Goal: Transaction & Acquisition: Purchase product/service

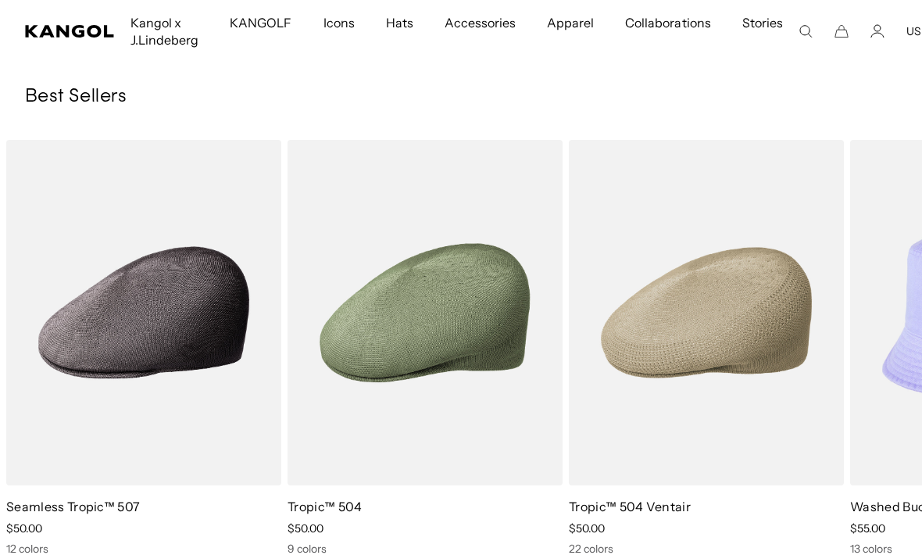
scroll to position [0, 322]
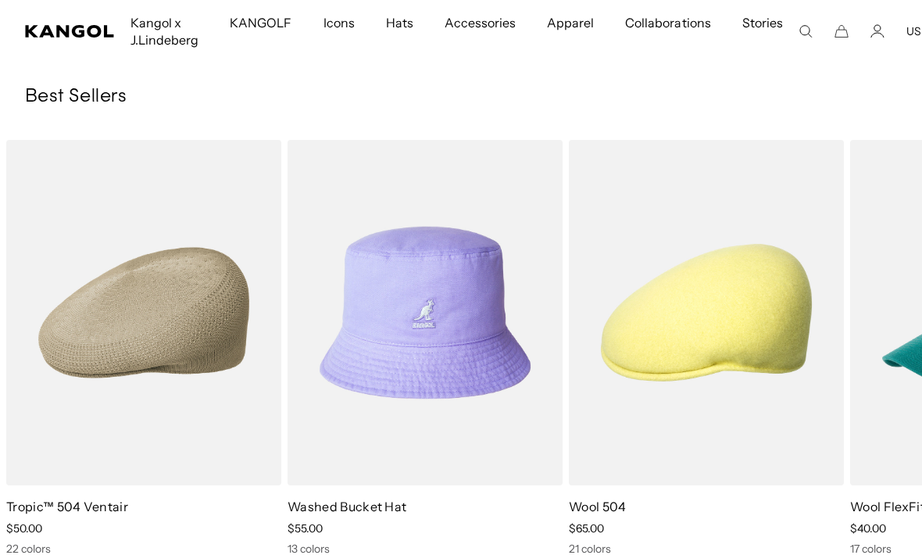
click at [0, 0] on img "1 of 10" at bounding box center [0, 0] width 0 height 0
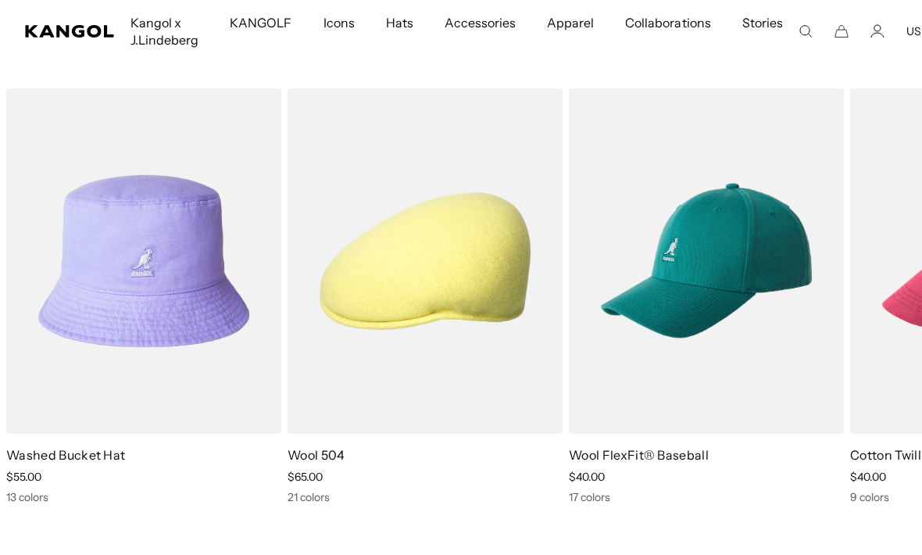
click at [0, 0] on img "4 of 10" at bounding box center [0, 0] width 0 height 0
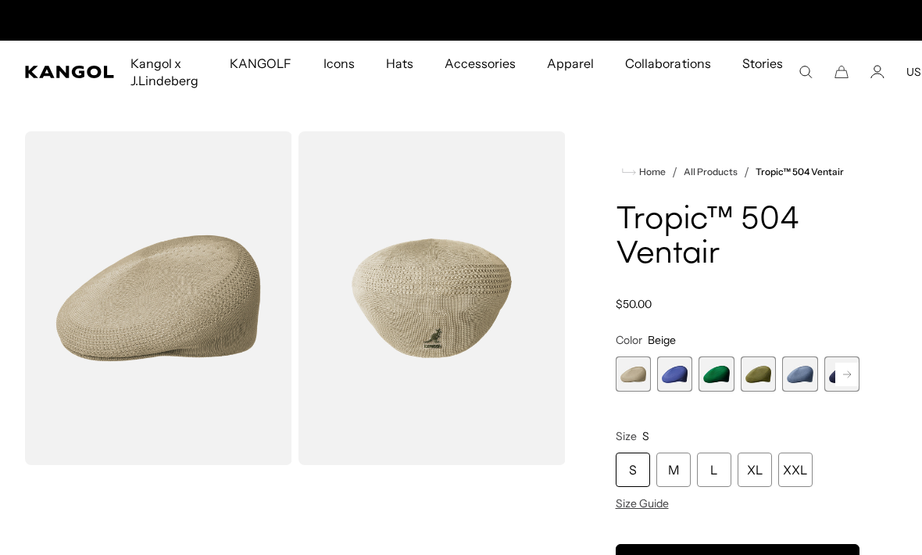
scroll to position [0, 322]
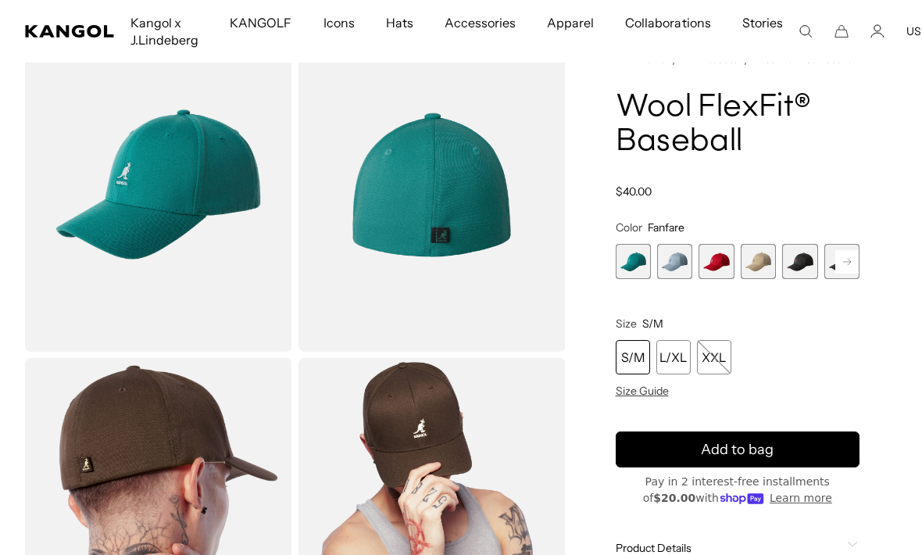
scroll to position [0, 322]
click at [679, 268] on span "2 of 17" at bounding box center [674, 261] width 35 height 35
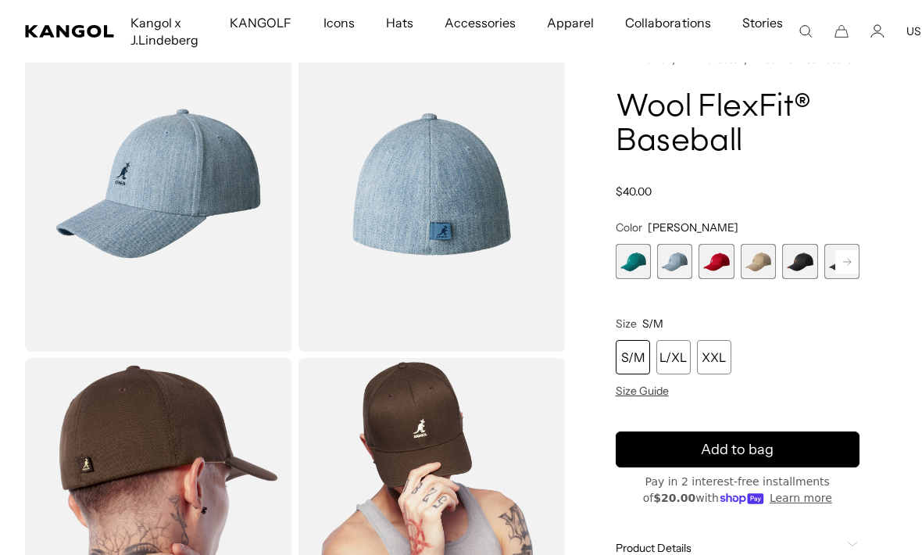
scroll to position [0, 322]
click at [734, 265] on span "3 of 17" at bounding box center [716, 261] width 35 height 35
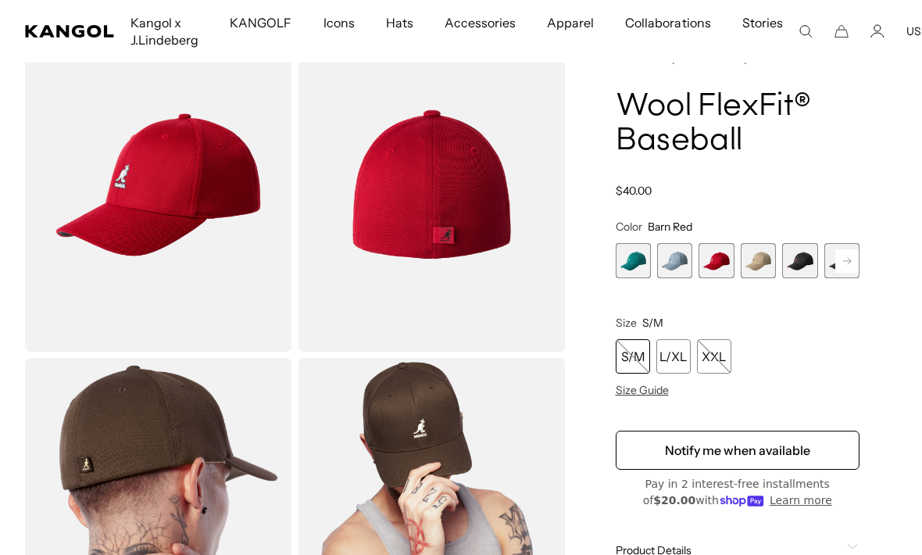
scroll to position [0, 322]
click at [760, 271] on span "4 of 17" at bounding box center [758, 260] width 35 height 35
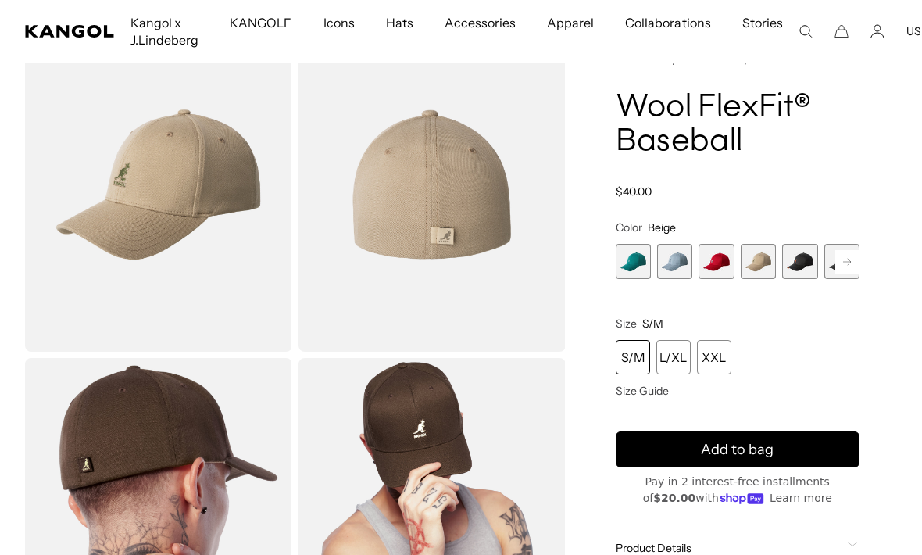
click at [802, 271] on span "5 of 17" at bounding box center [799, 261] width 35 height 35
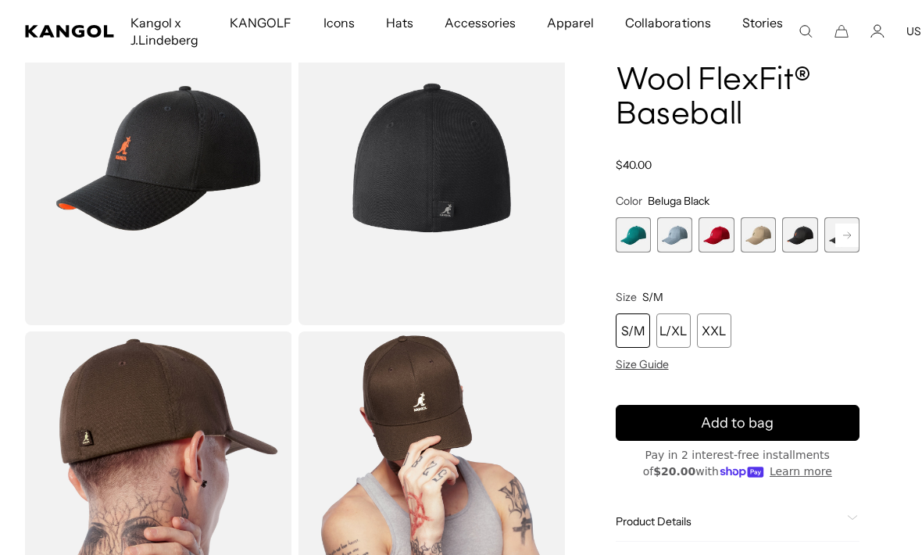
scroll to position [142, 0]
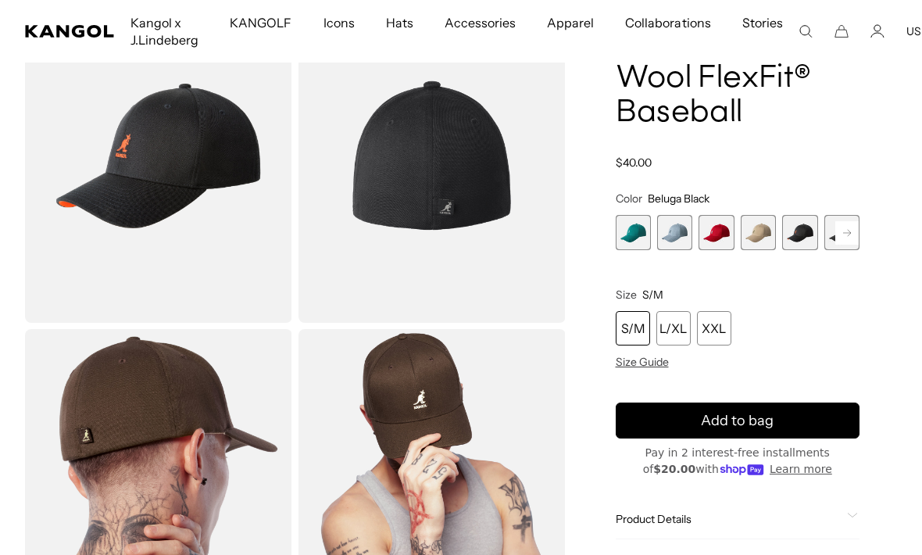
click at [852, 231] on rect at bounding box center [847, 232] width 23 height 23
click at [848, 240] on rect at bounding box center [847, 232] width 23 height 23
click at [761, 227] on span "6 of 17" at bounding box center [758, 232] width 35 height 35
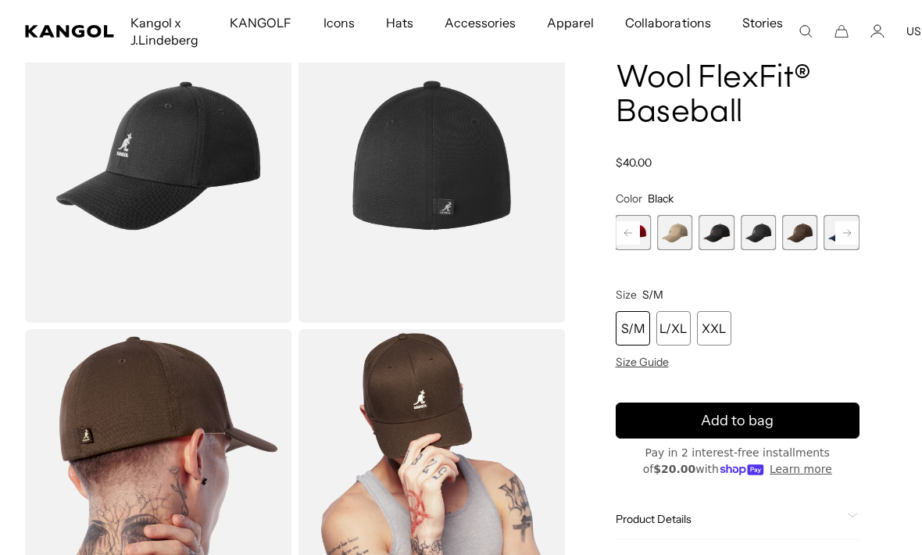
scroll to position [0, 322]
click at [803, 238] on span "7 of 17" at bounding box center [799, 232] width 35 height 35
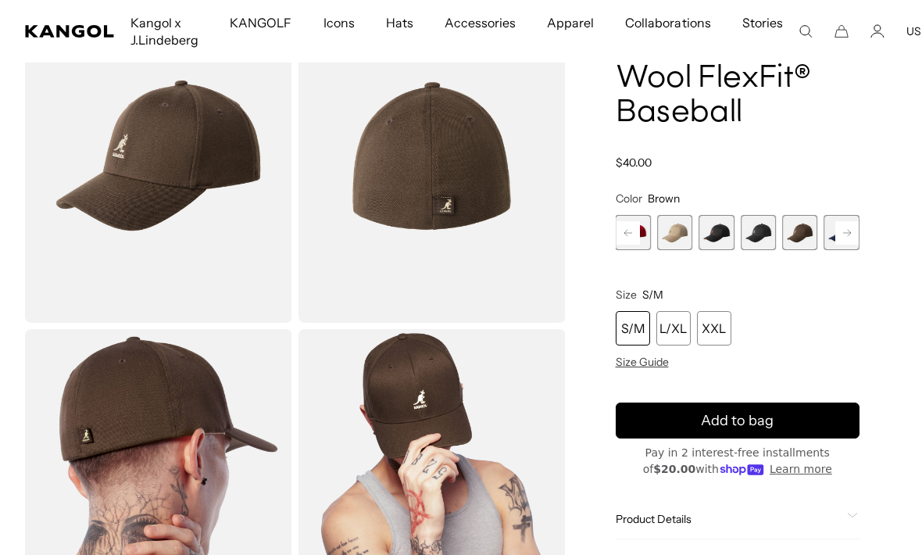
scroll to position [0, 322]
click at [850, 234] on icon at bounding box center [847, 232] width 8 height 6
click at [644, 236] on span "4 of 17" at bounding box center [633, 232] width 35 height 35
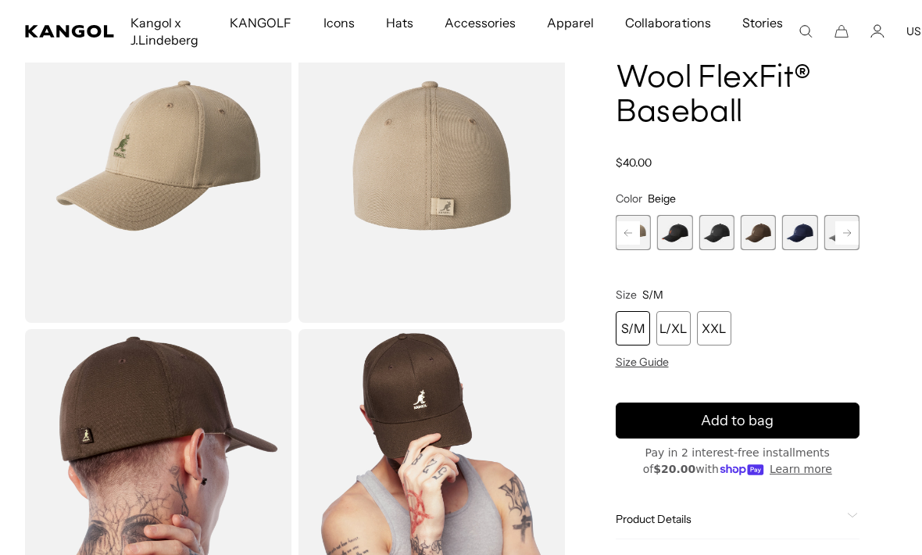
click at [633, 240] on rect at bounding box center [628, 232] width 23 height 23
click at [631, 237] on rect at bounding box center [628, 232] width 23 height 23
click at [628, 241] on rect at bounding box center [628, 232] width 23 height 23
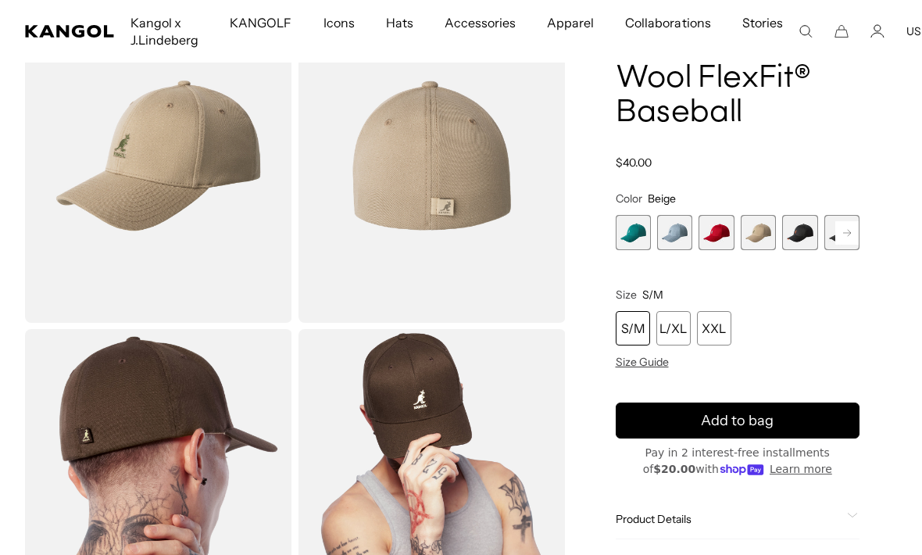
click at [623, 236] on span "1 of 17" at bounding box center [633, 232] width 35 height 35
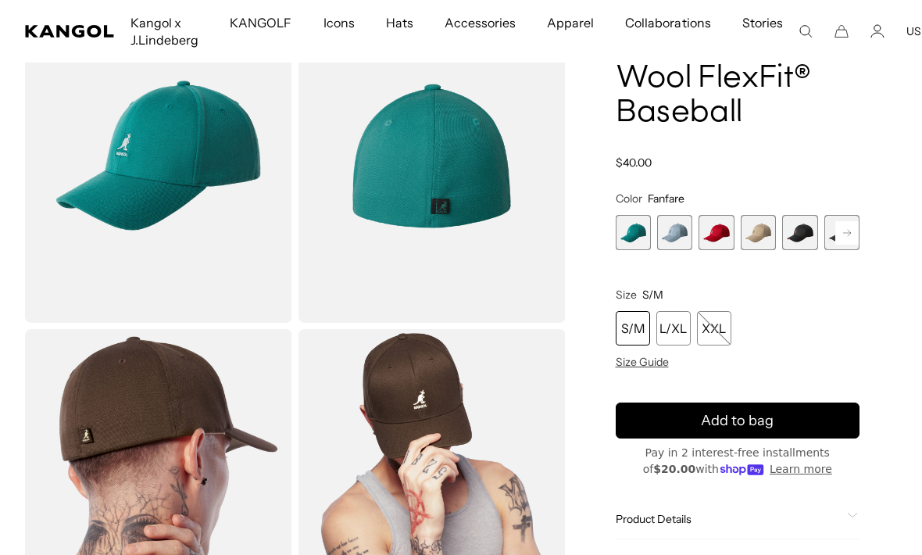
scroll to position [0, 322]
click at [798, 242] on span "5 of 17" at bounding box center [799, 232] width 35 height 35
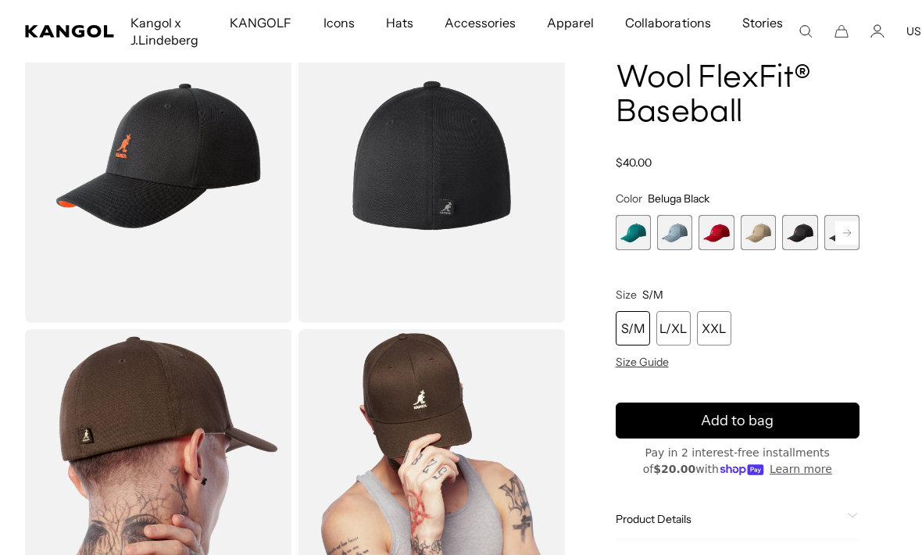
scroll to position [0, 322]
click at [223, 261] on img "Gallery Viewer" at bounding box center [158, 156] width 267 height 334
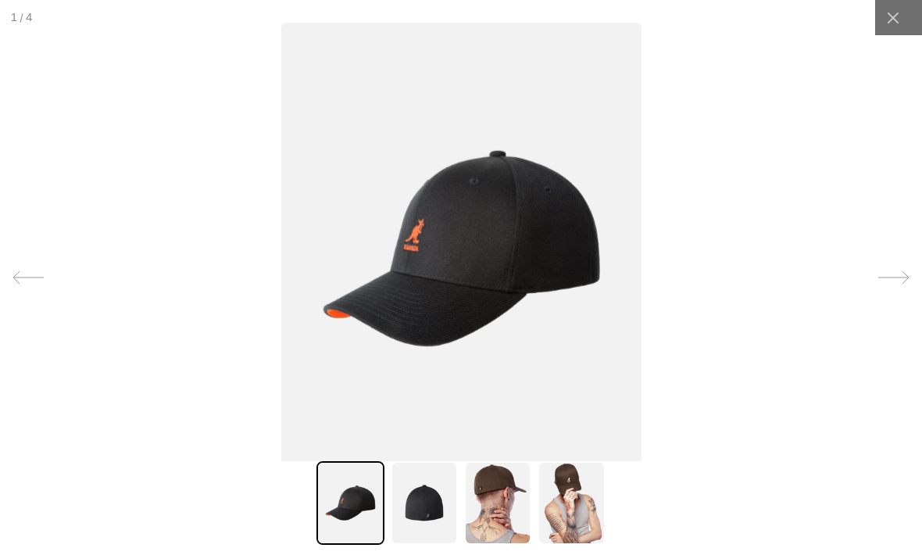
scroll to position [0, 0]
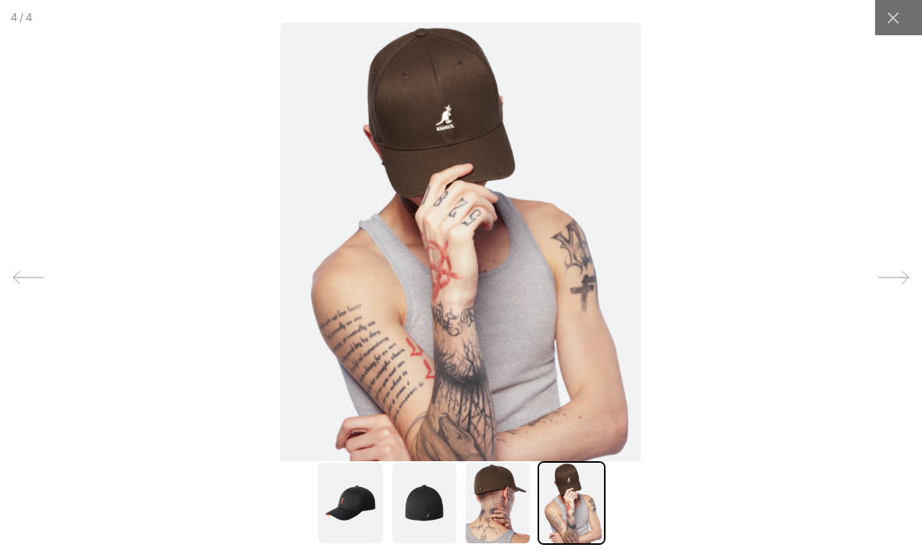
click at [429, 545] on img at bounding box center [424, 503] width 67 height 84
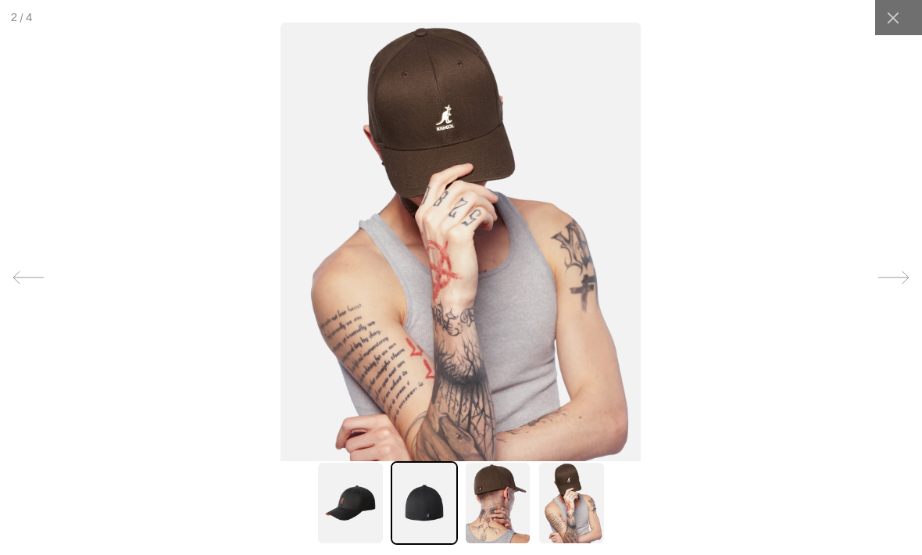
scroll to position [0, 322]
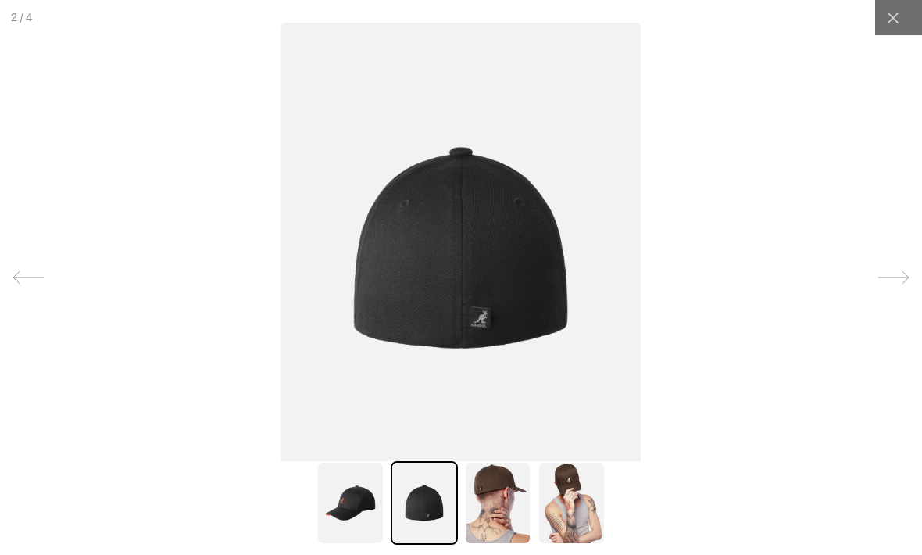
click at [491, 545] on img at bounding box center [497, 503] width 67 height 84
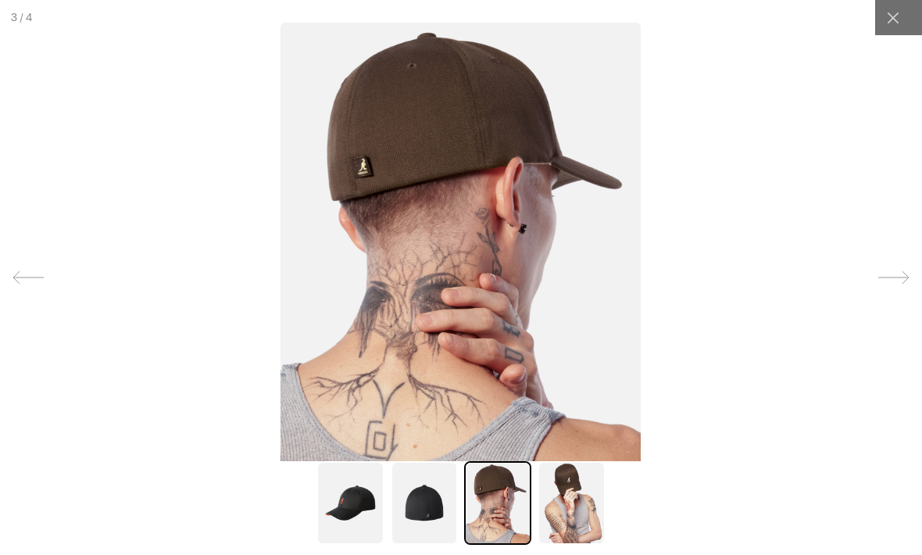
scroll to position [0, 0]
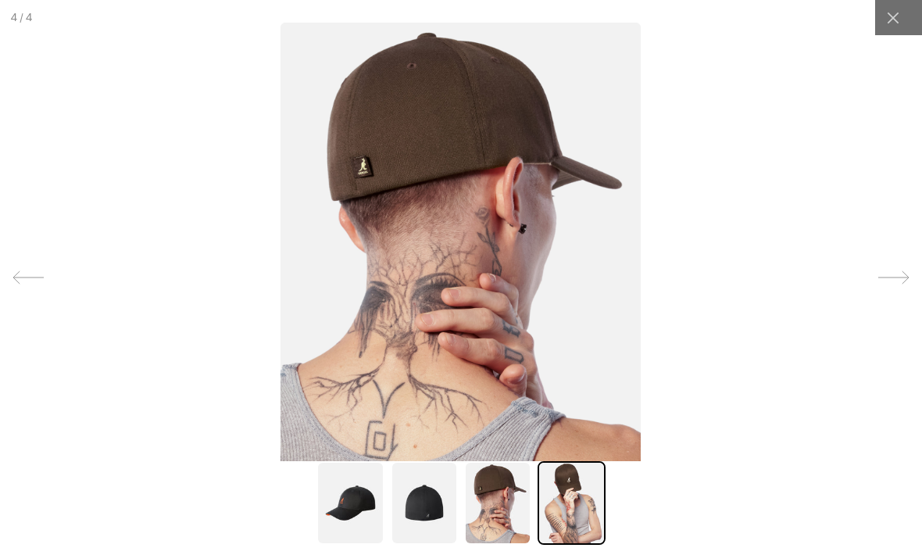
click at [581, 545] on img at bounding box center [571, 503] width 67 height 84
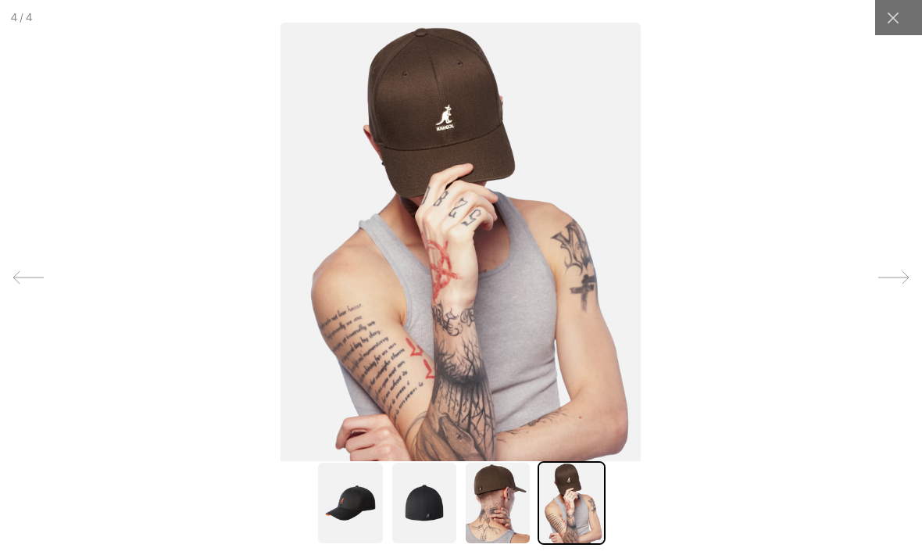
click at [352, 539] on img at bounding box center [350, 503] width 67 height 84
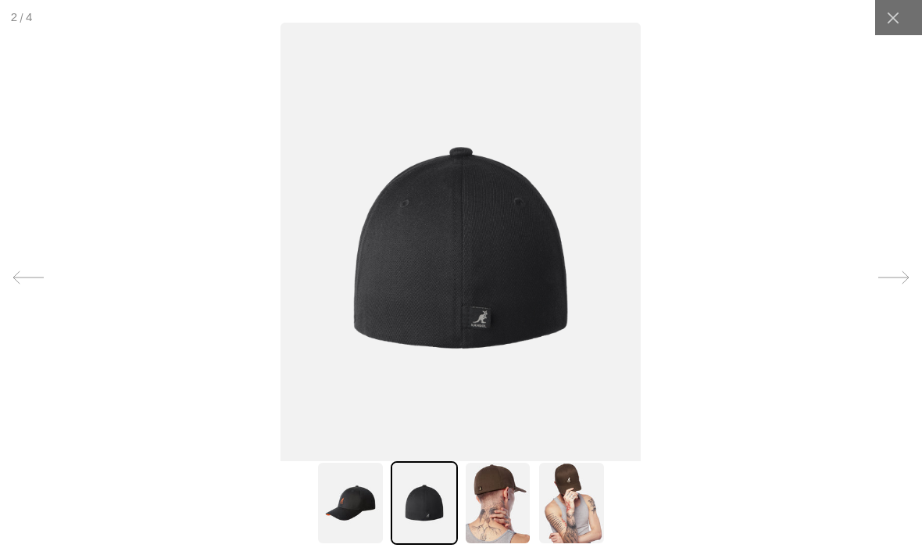
scroll to position [0, 322]
